Goal: Find specific page/section: Find specific page/section

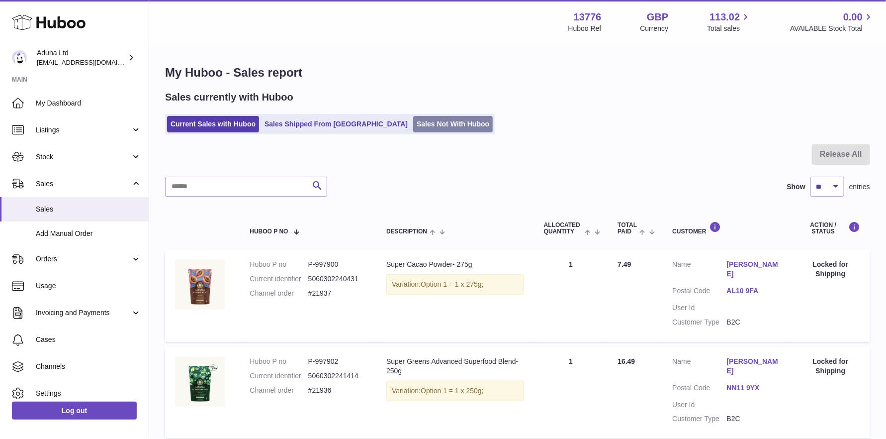
click at [413, 122] on link "Sales Not With Huboo" at bounding box center [453, 124] width 80 height 16
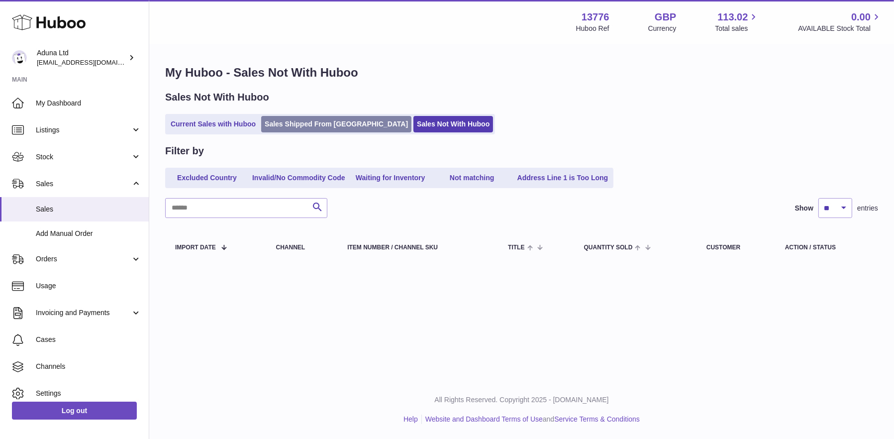
click at [312, 121] on link "Sales Shipped From [GEOGRAPHIC_DATA]" at bounding box center [336, 124] width 150 height 16
